Goal: Navigation & Orientation: Find specific page/section

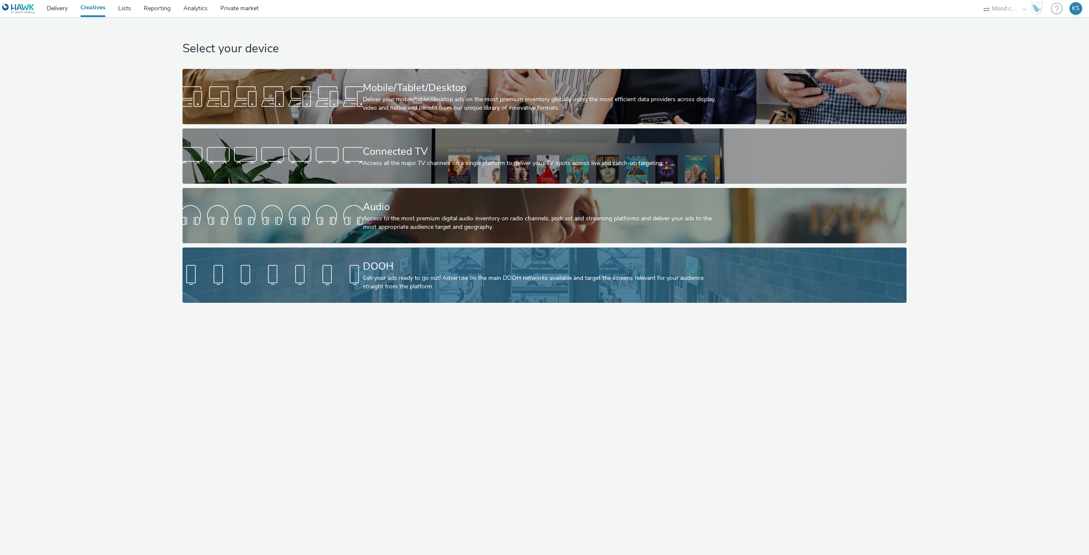
click at [361, 253] on link "DOOH Get your ads ready to go out! Advertise on the main DOOH networks availabl…" at bounding box center [544, 275] width 724 height 55
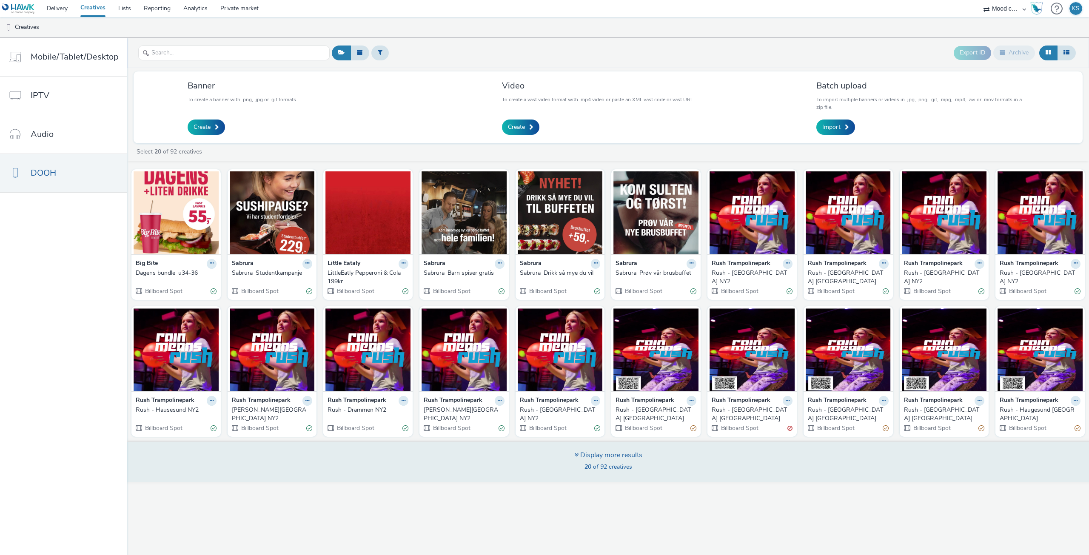
click at [613, 450] on div "Display more results" at bounding box center [608, 455] width 68 height 10
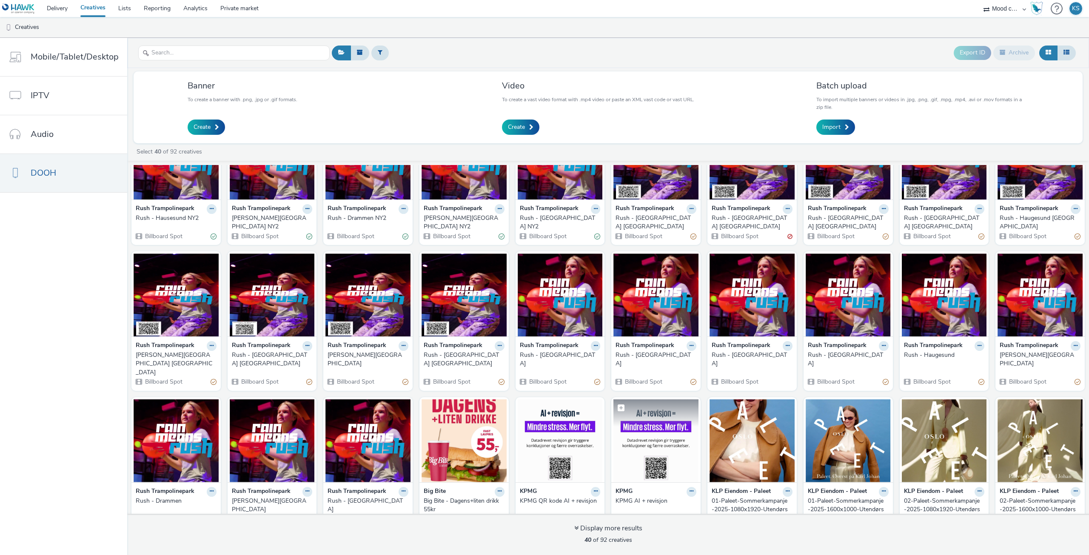
scroll to position [192, 0]
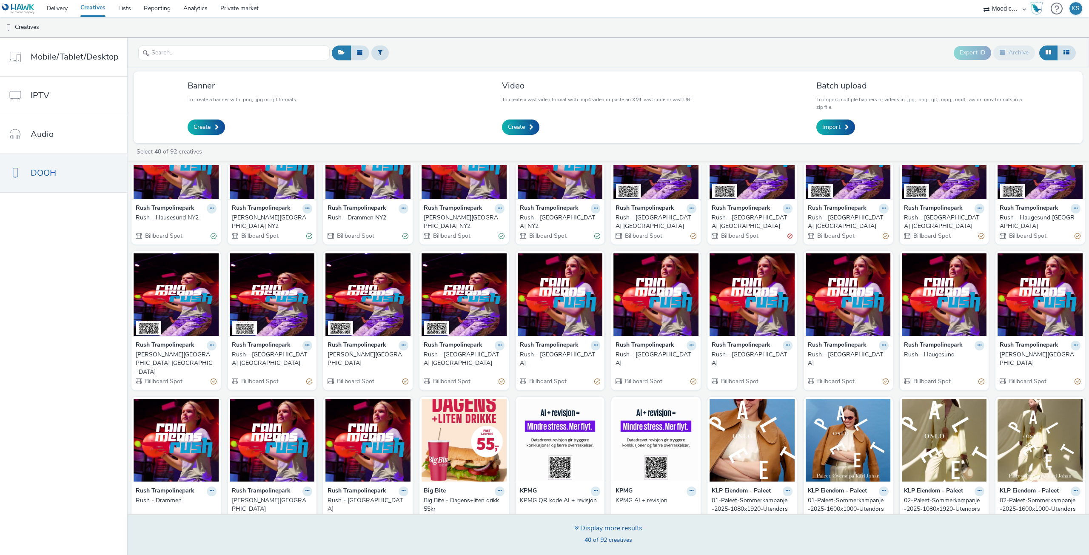
click at [610, 527] on div "Display more results" at bounding box center [608, 529] width 68 height 10
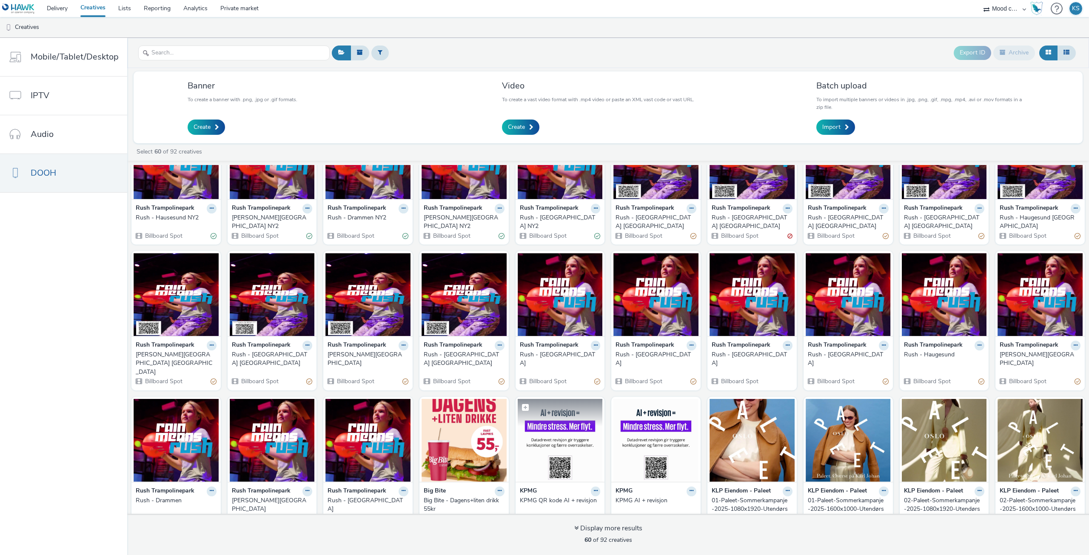
click at [560, 407] on img at bounding box center [560, 440] width 85 height 83
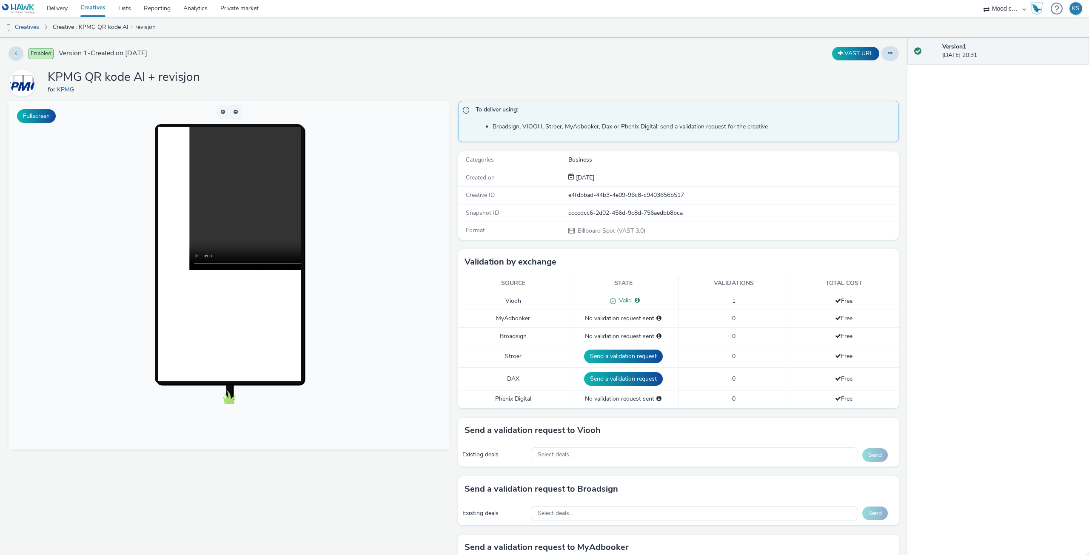
click at [22, 12] on img at bounding box center [18, 8] width 33 height 11
